Goal: Complete application form

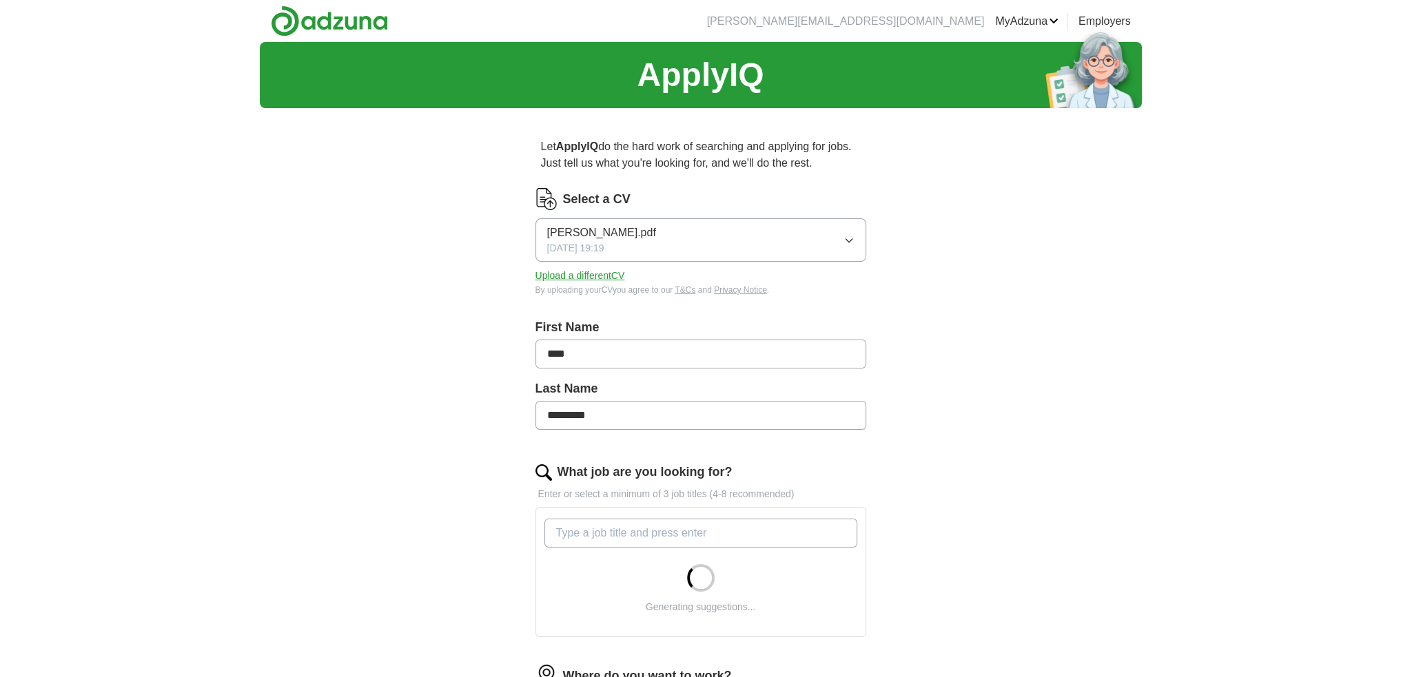
click at [577, 274] on button "Upload a different CV" at bounding box center [580, 276] width 90 height 14
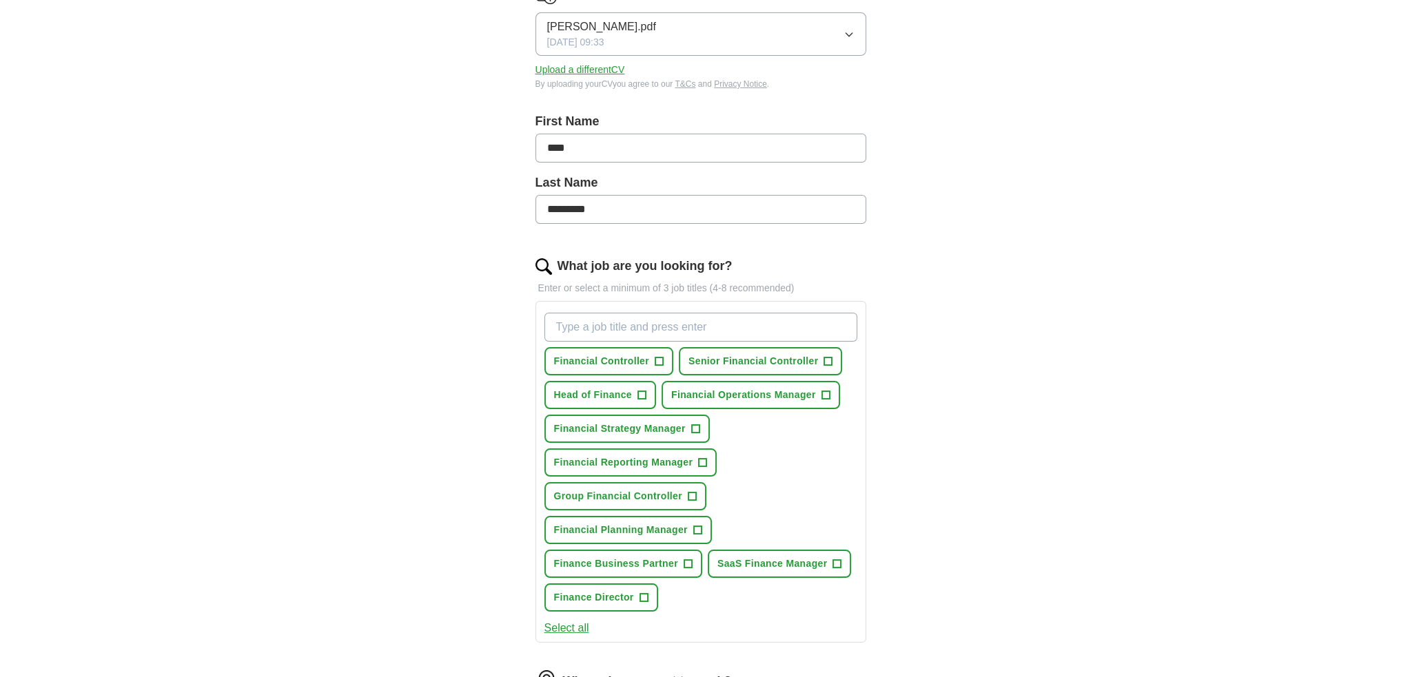
scroll to position [207, 0]
click at [595, 354] on span "Financial Controller" at bounding box center [601, 361] width 95 height 14
click at [759, 360] on span "Senior Financial Controller" at bounding box center [753, 361] width 130 height 14
click at [585, 598] on span "Finance Director" at bounding box center [594, 597] width 80 height 14
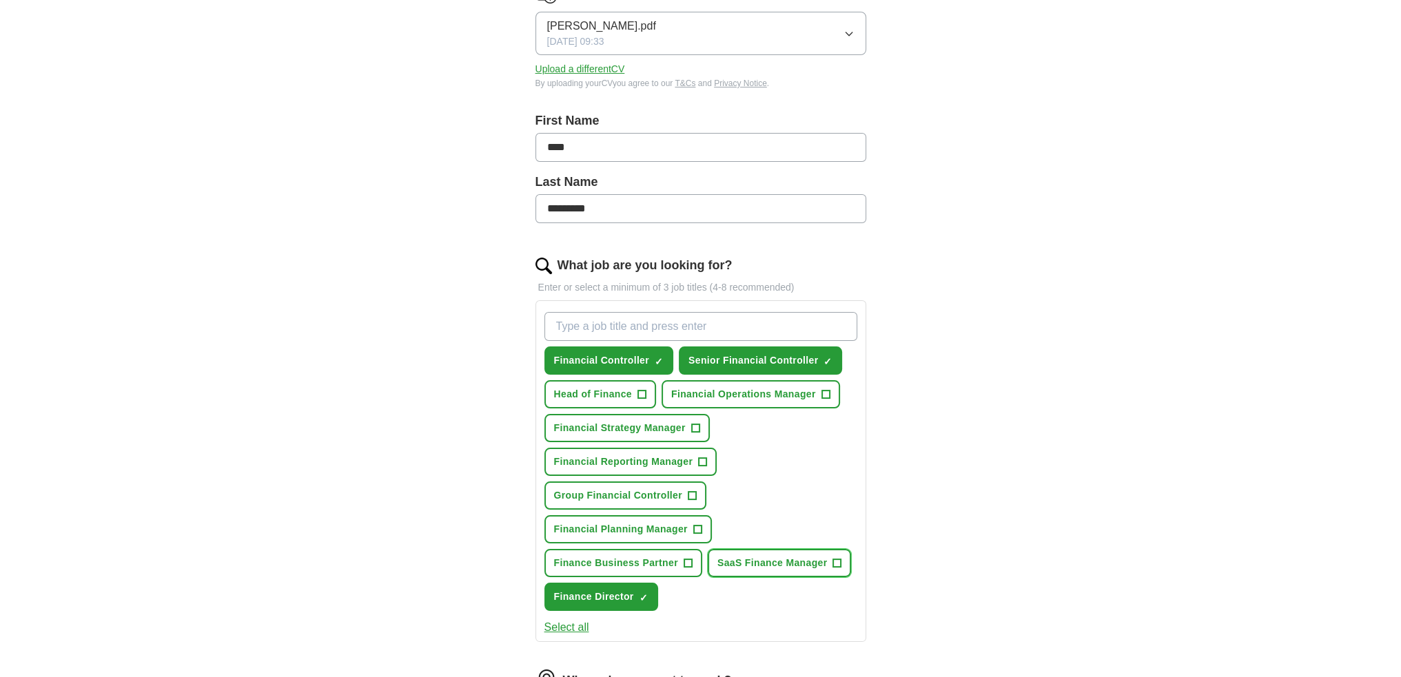
click at [744, 566] on button "SaaS Finance Manager +" at bounding box center [780, 563] width 144 height 28
click at [578, 489] on span "Group Financial Controller" at bounding box center [618, 496] width 128 height 14
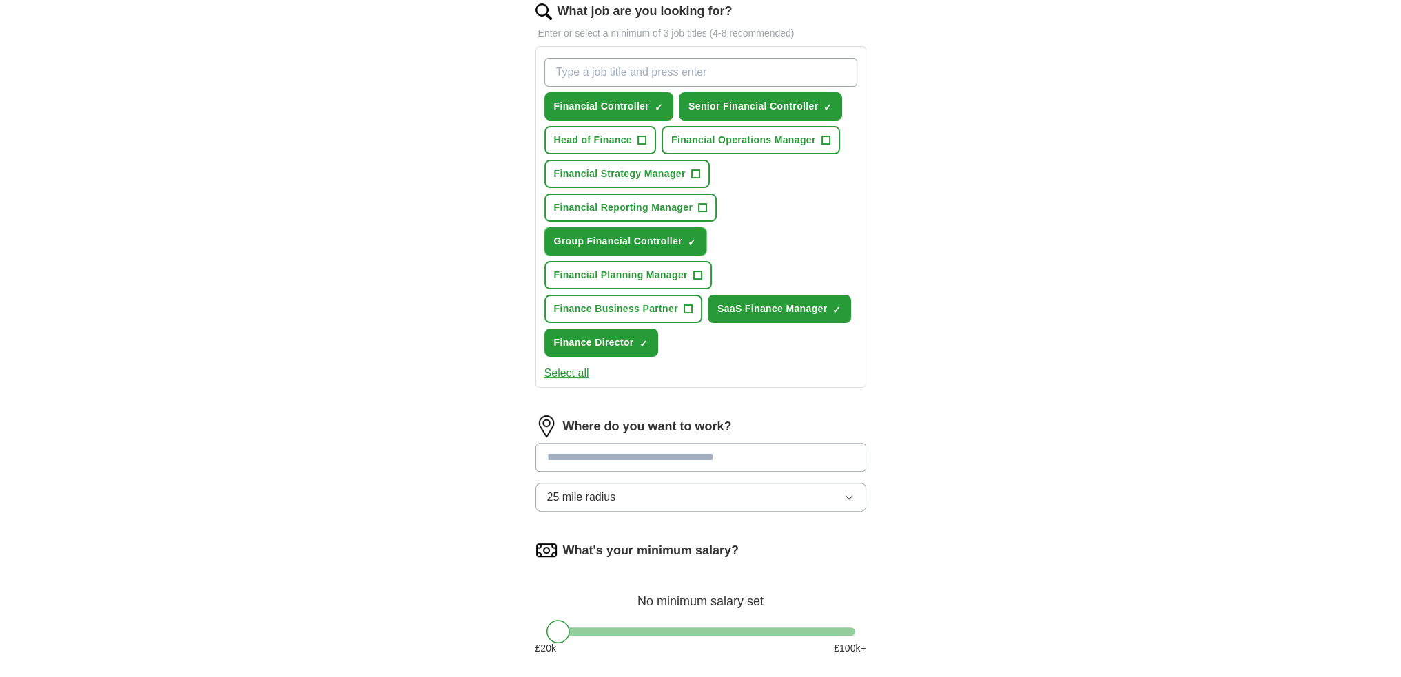
scroll to position [551, 0]
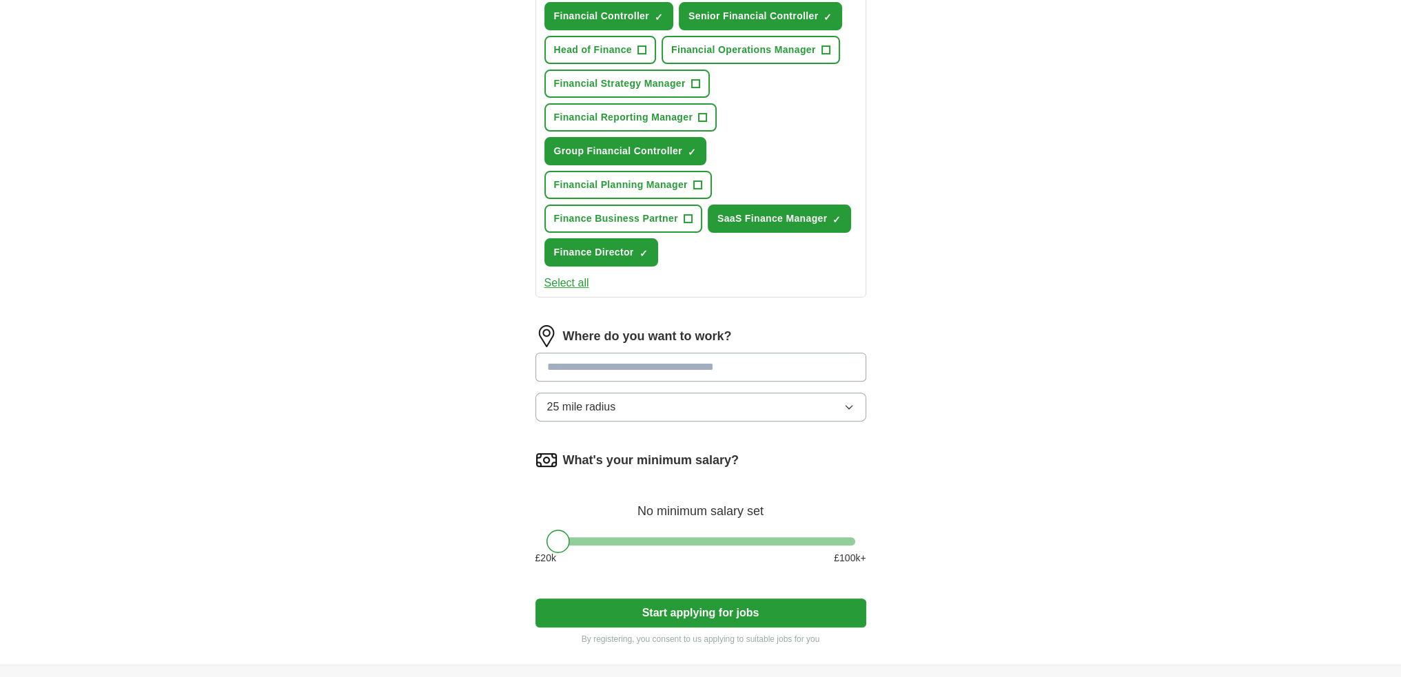
click at [598, 369] on input at bounding box center [700, 367] width 331 height 29
type input "******"
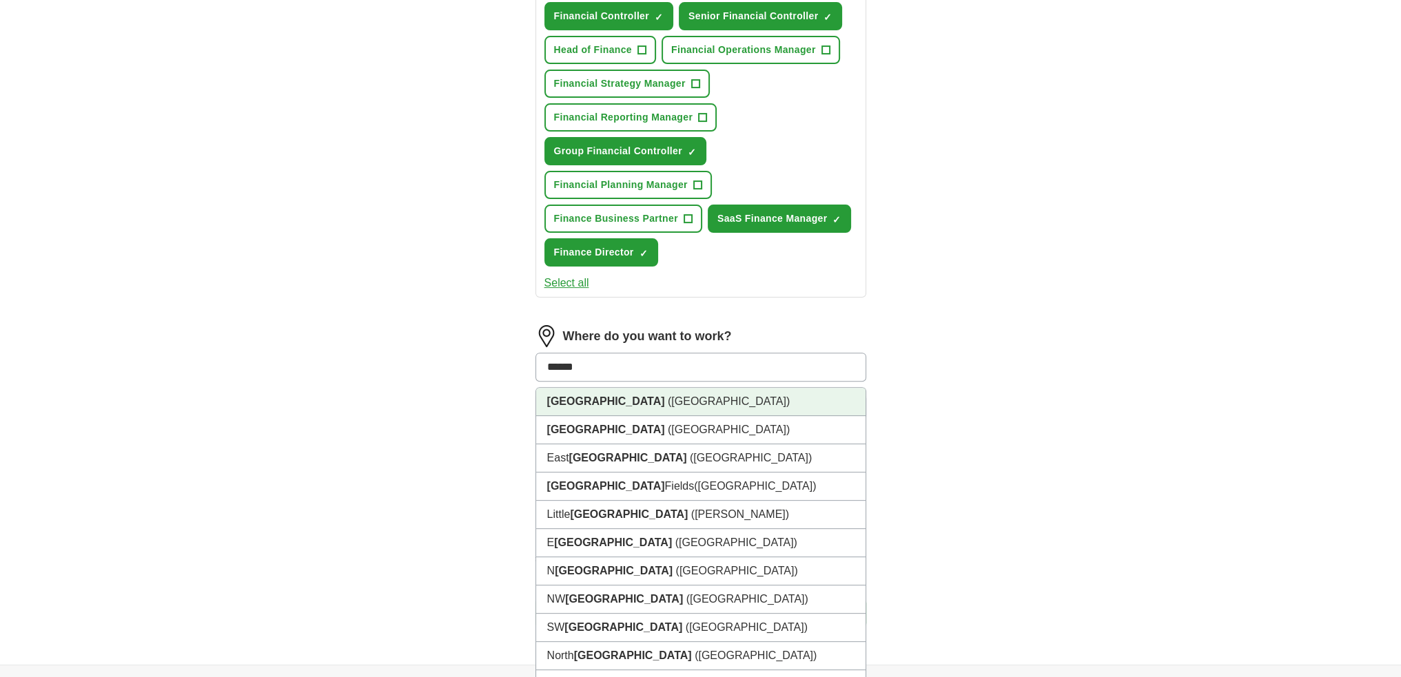
click at [573, 396] on strong "[GEOGRAPHIC_DATA]" at bounding box center [606, 402] width 118 height 12
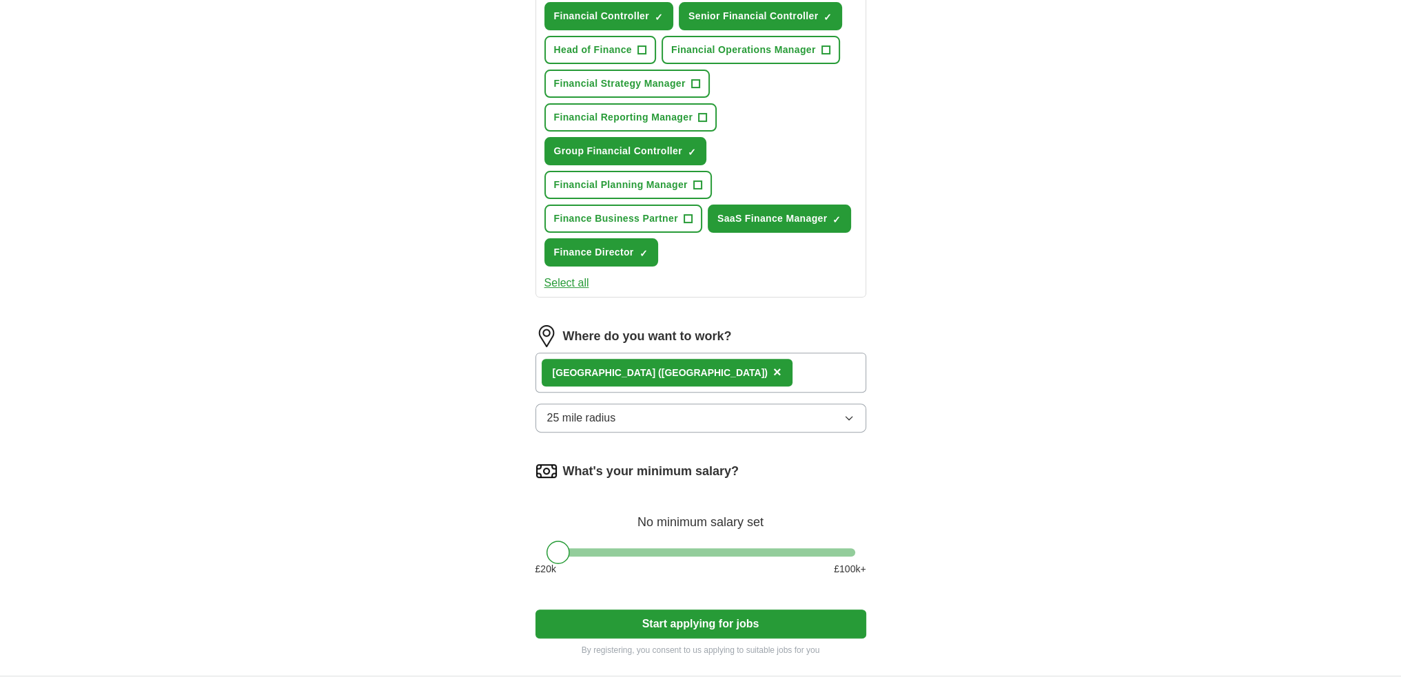
click at [655, 413] on button "25 mile radius" at bounding box center [700, 418] width 331 height 29
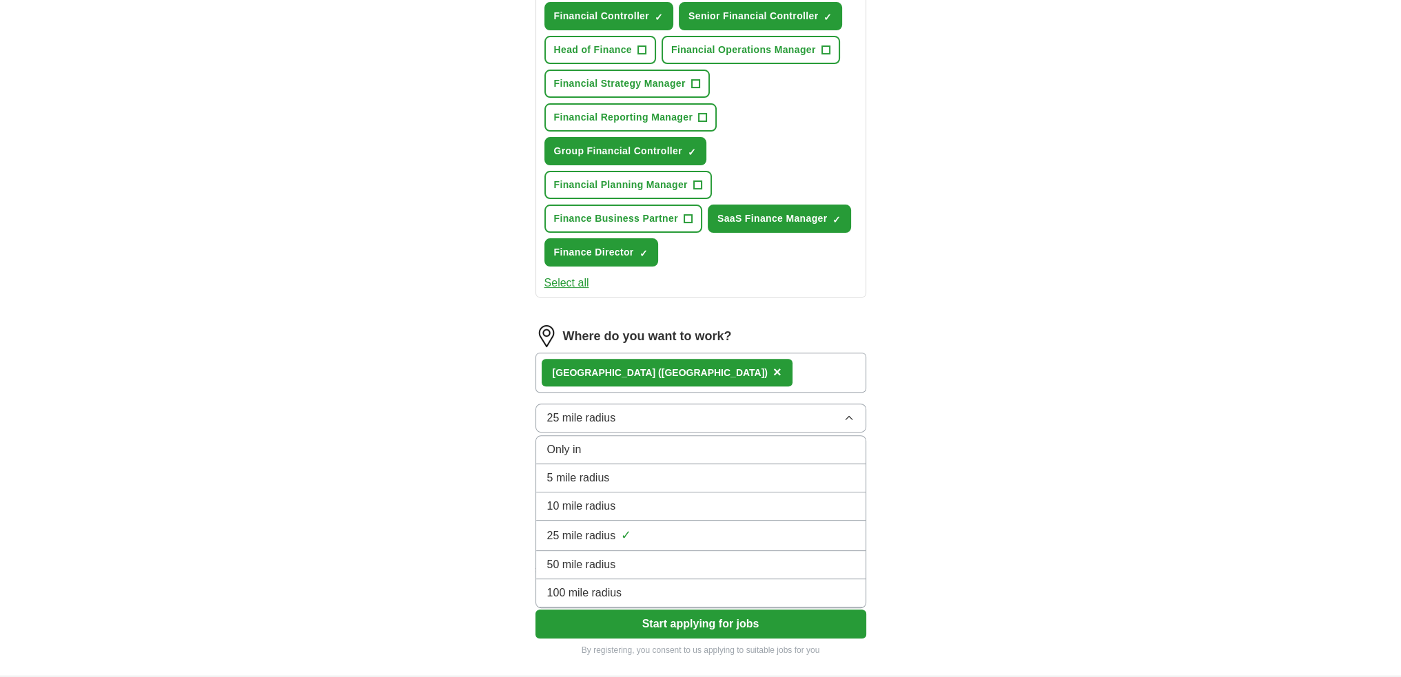
click at [554, 528] on span "25 mile radius" at bounding box center [581, 536] width 69 height 17
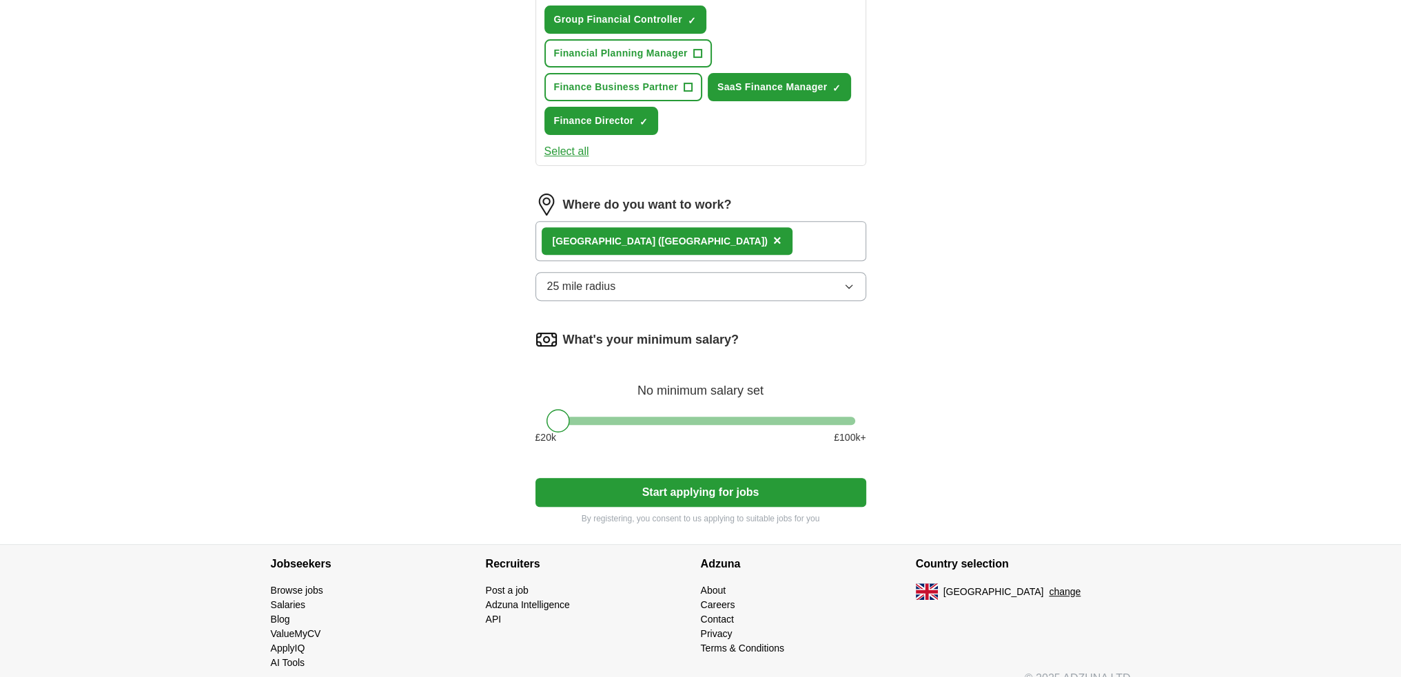
scroll to position [689, 0]
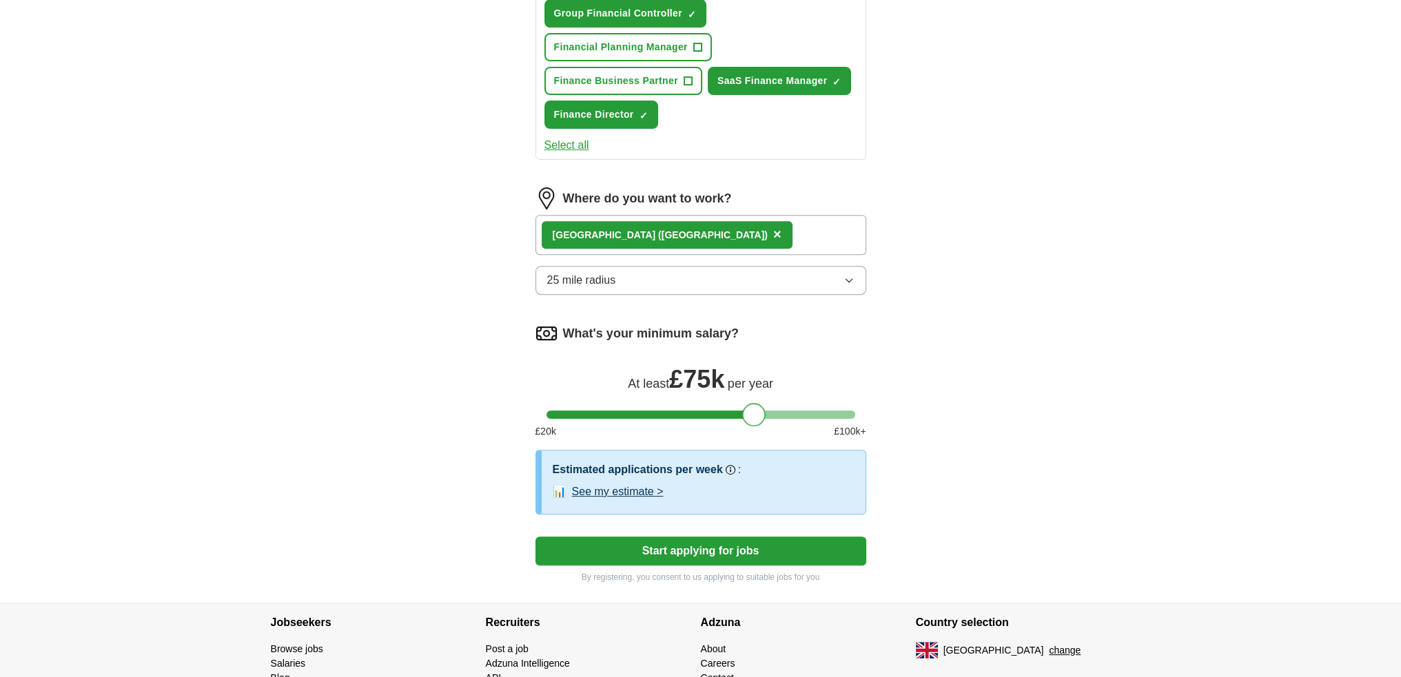
drag, startPoint x: 555, startPoint y: 409, endPoint x: 750, endPoint y: 422, distance: 195.5
click at [750, 422] on form "Select a CV [PERSON_NAME].pdf [DATE] 09:33 Upload a different CV By uploading y…" at bounding box center [700, 41] width 331 height 1085
click at [617, 487] on button "See my estimate >" at bounding box center [618, 492] width 92 height 17
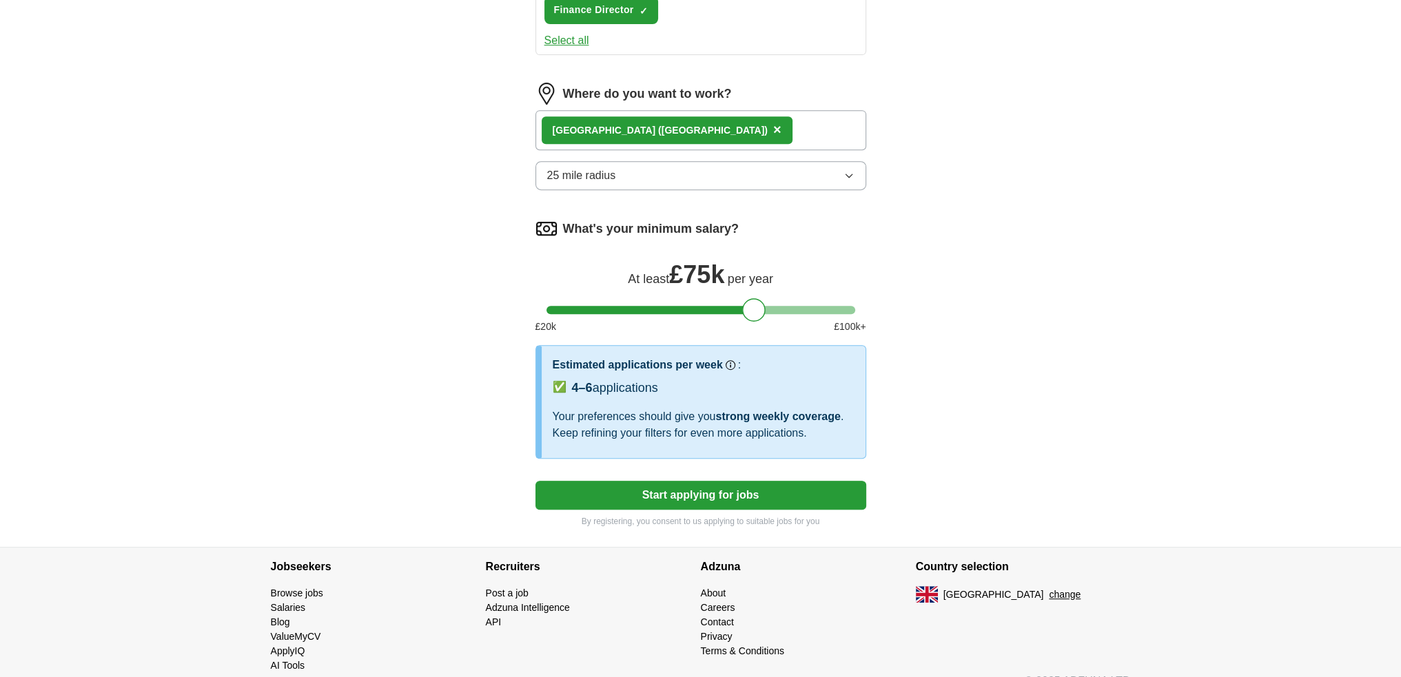
scroll to position [810, 0]
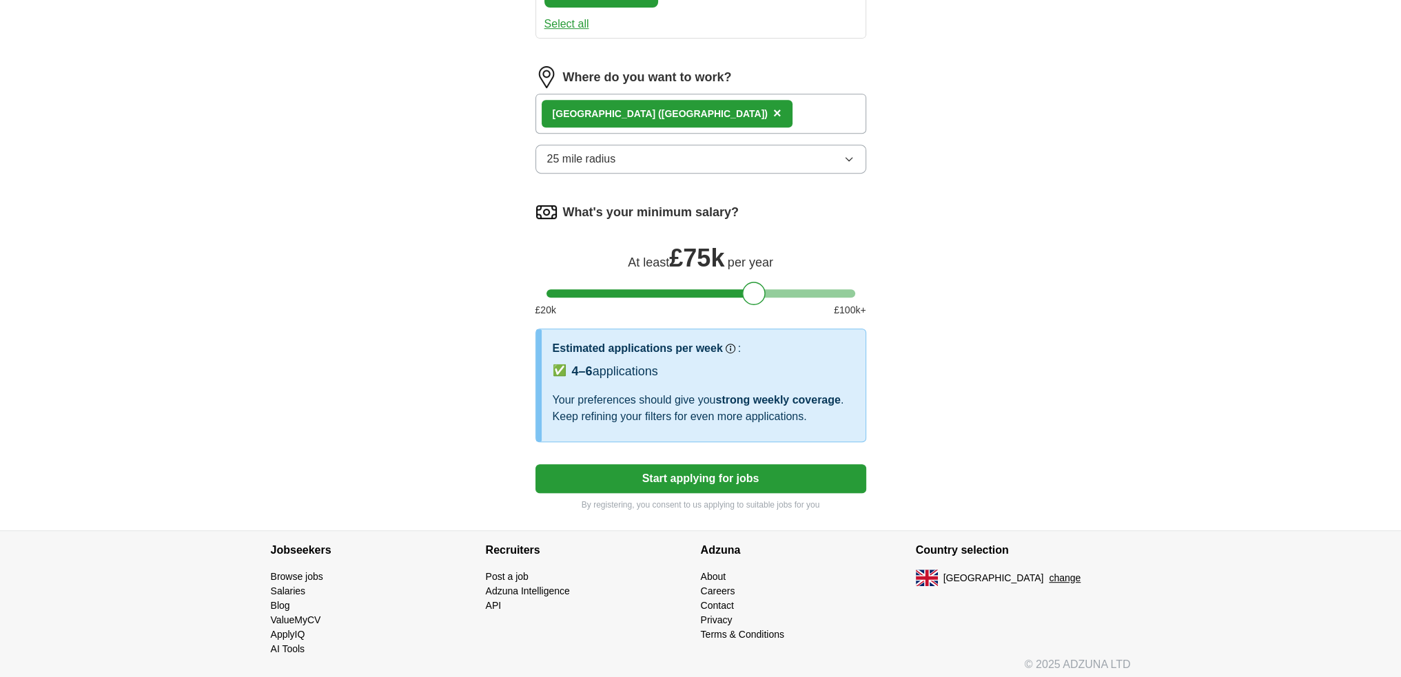
click at [684, 480] on button "Start applying for jobs" at bounding box center [700, 478] width 331 height 29
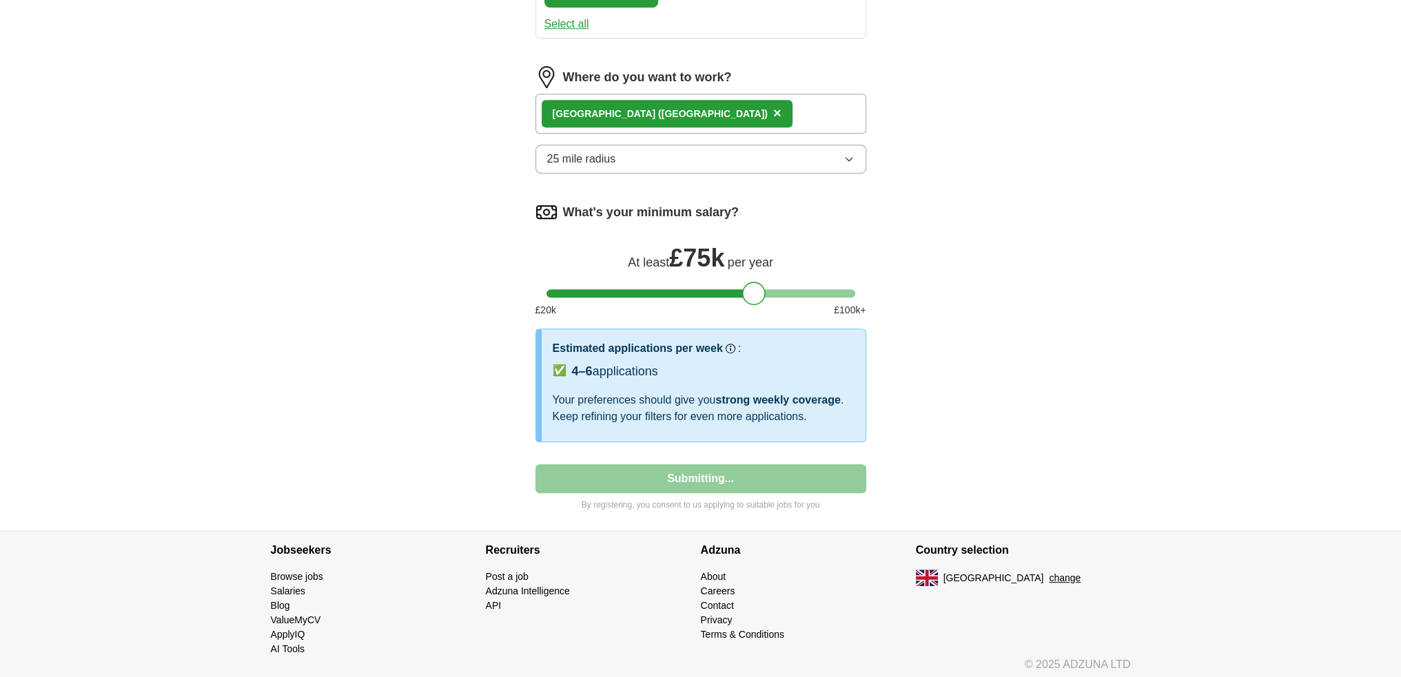
select select "**"
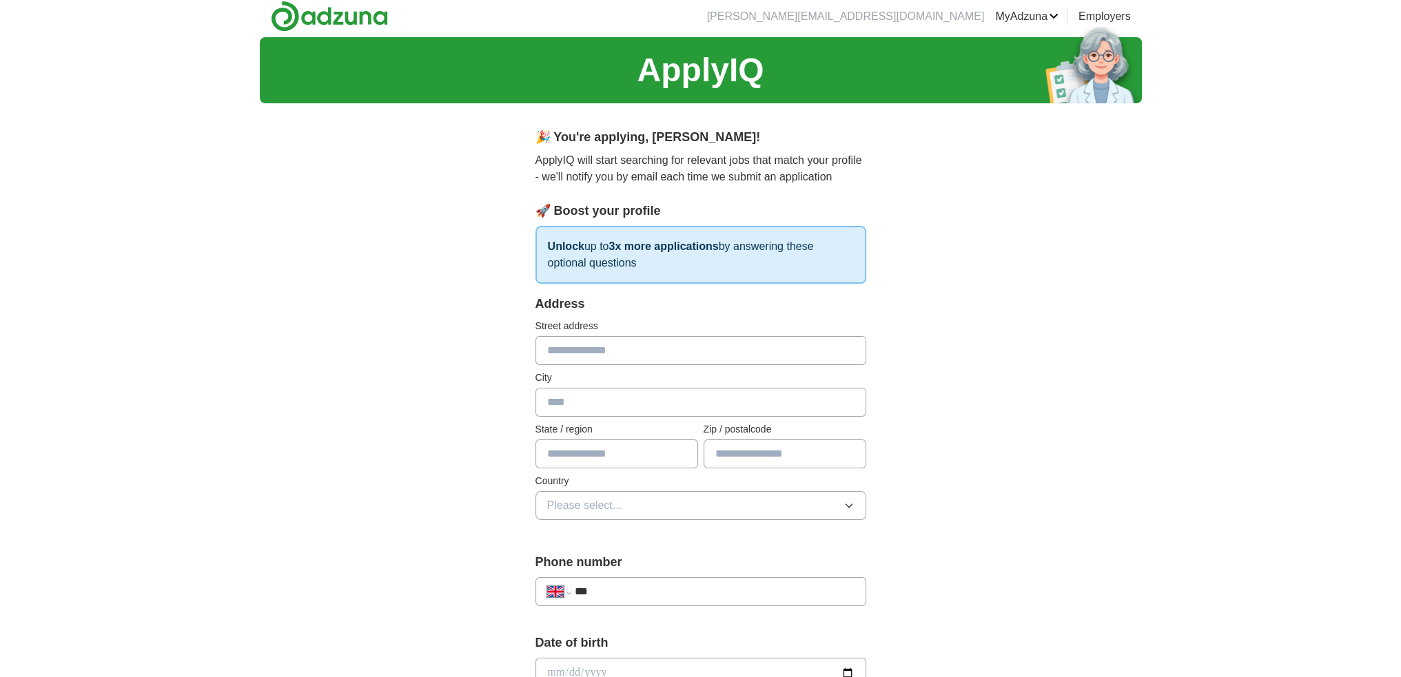
scroll to position [0, 0]
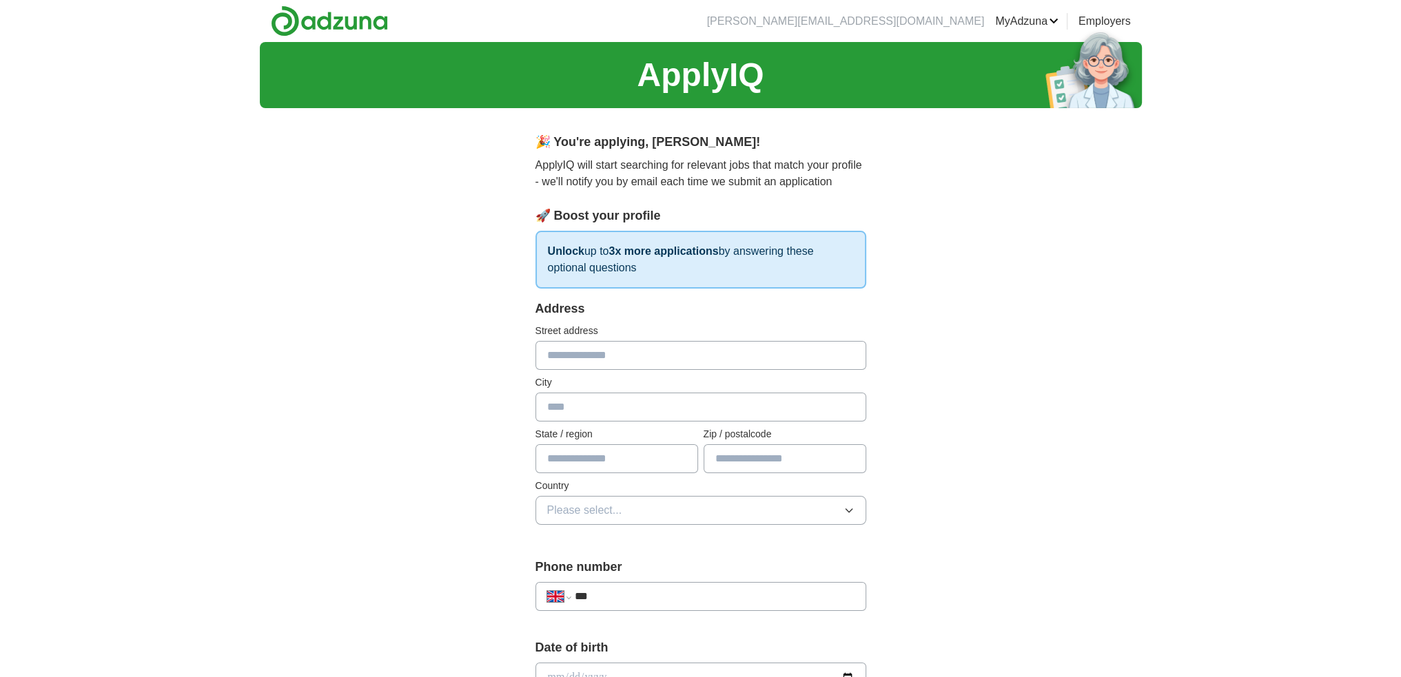
click at [585, 358] on input "text" at bounding box center [700, 355] width 331 height 29
type input "**********"
type input "******"
type input "*******"
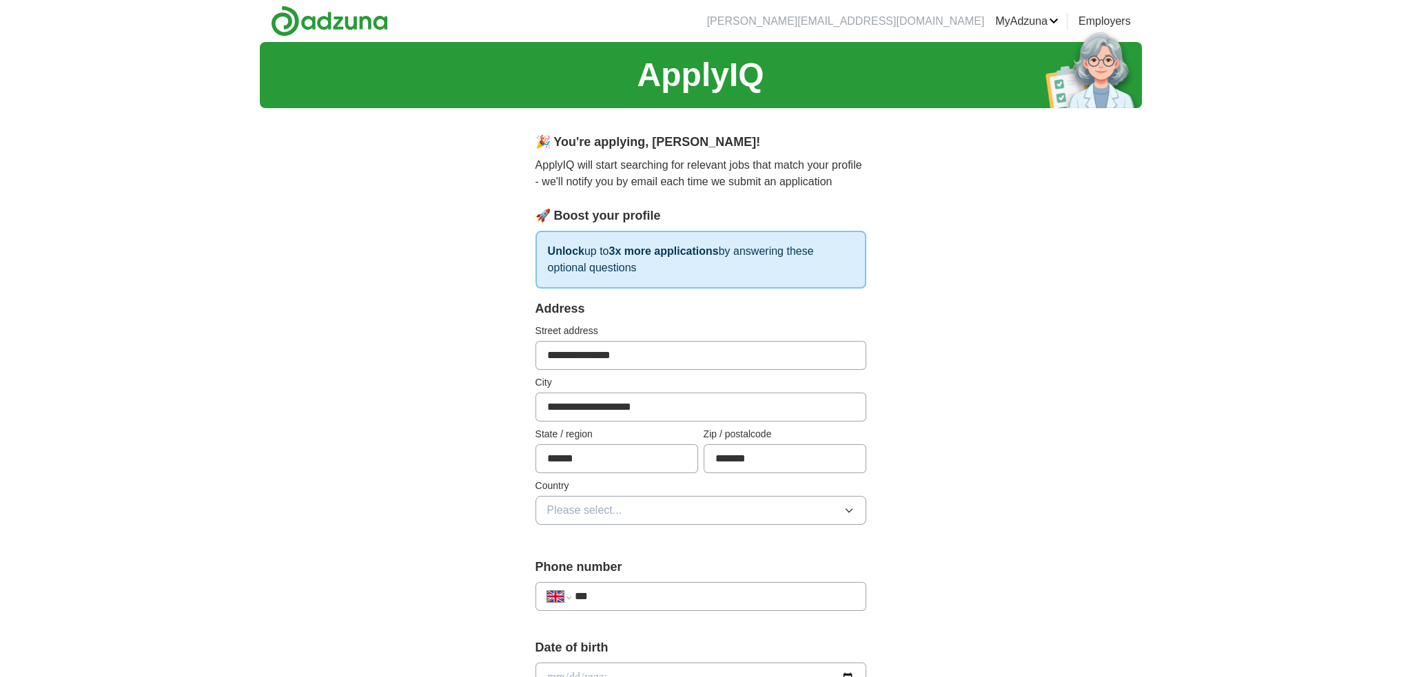
click at [601, 504] on span "Please select..." at bounding box center [584, 510] width 75 height 17
click at [581, 538] on span "[GEOGRAPHIC_DATA]" at bounding box center [604, 542] width 115 height 17
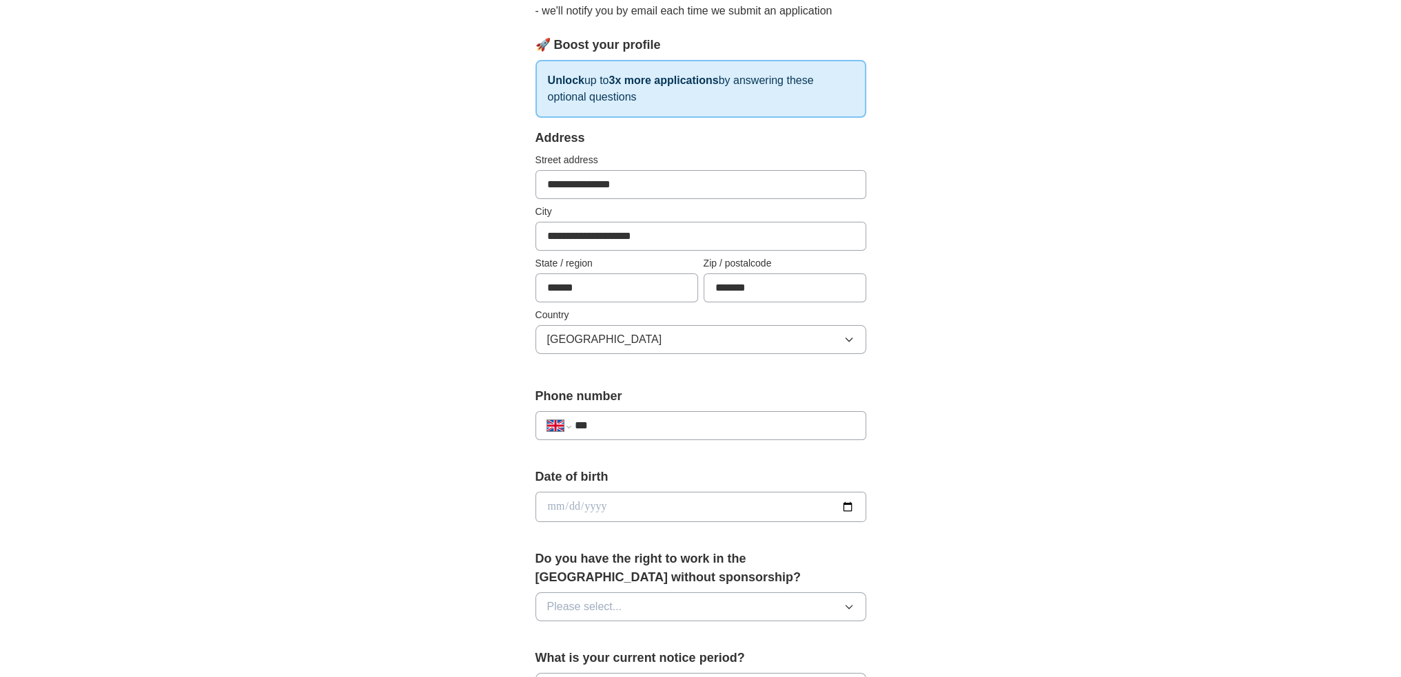
scroll to position [207, 0]
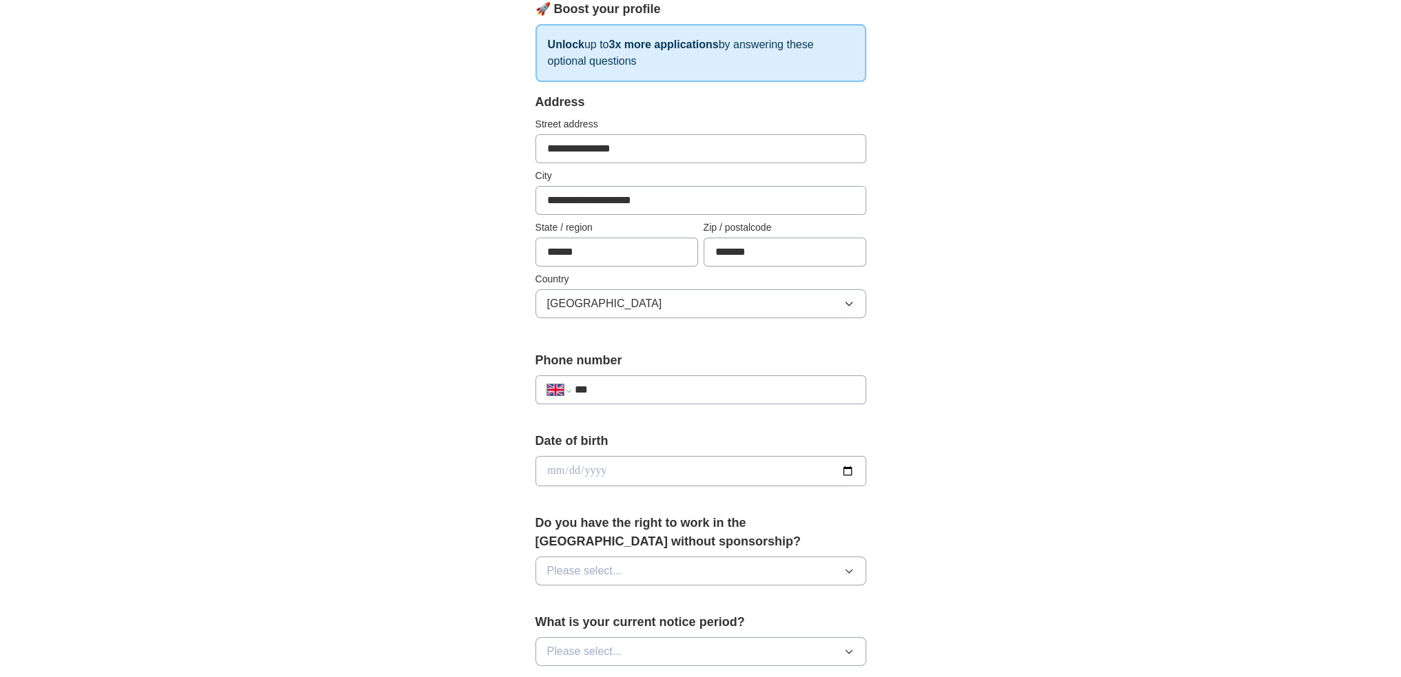
click at [641, 388] on input "***" at bounding box center [714, 390] width 280 height 17
type input "**********"
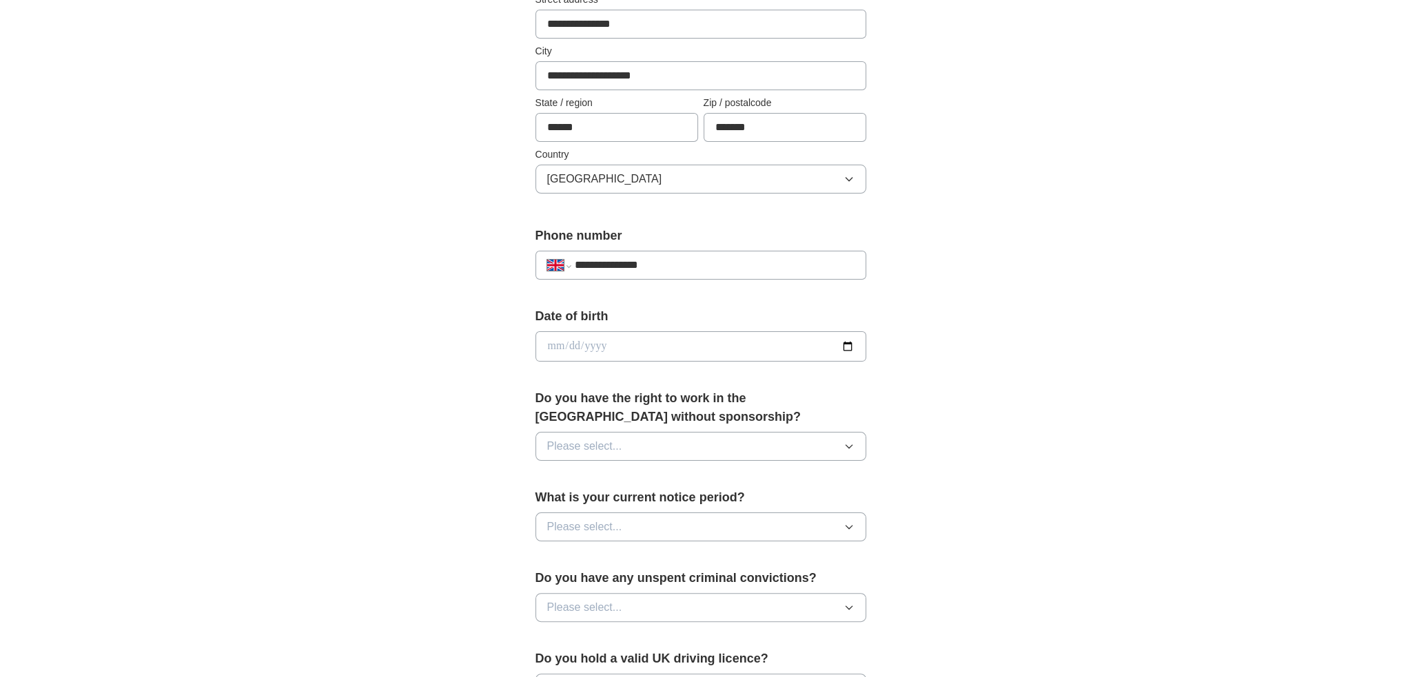
scroll to position [345, 0]
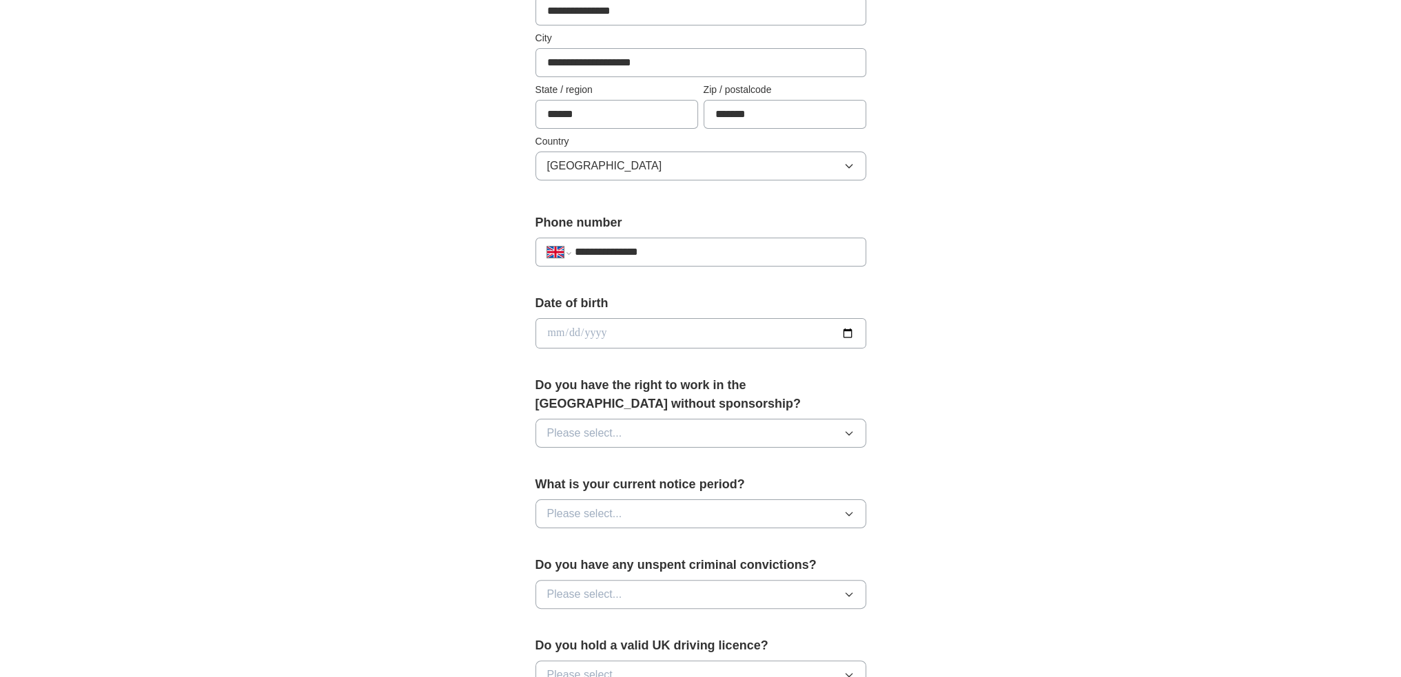
click at [660, 327] on input "date" at bounding box center [700, 333] width 331 height 30
type input "**********"
click at [594, 425] on span "Please select..." at bounding box center [584, 433] width 75 height 17
click at [571, 457] on div "Yes" at bounding box center [700, 465] width 307 height 17
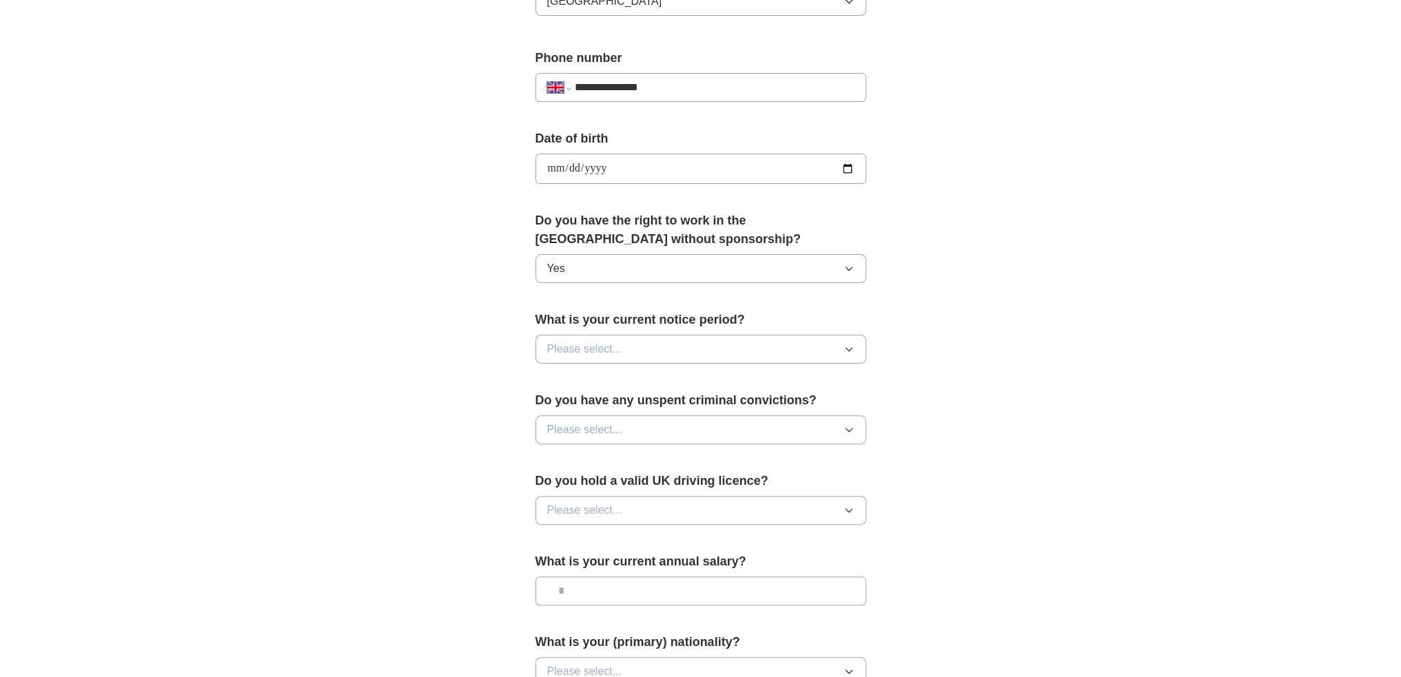
scroll to position [551, 0]
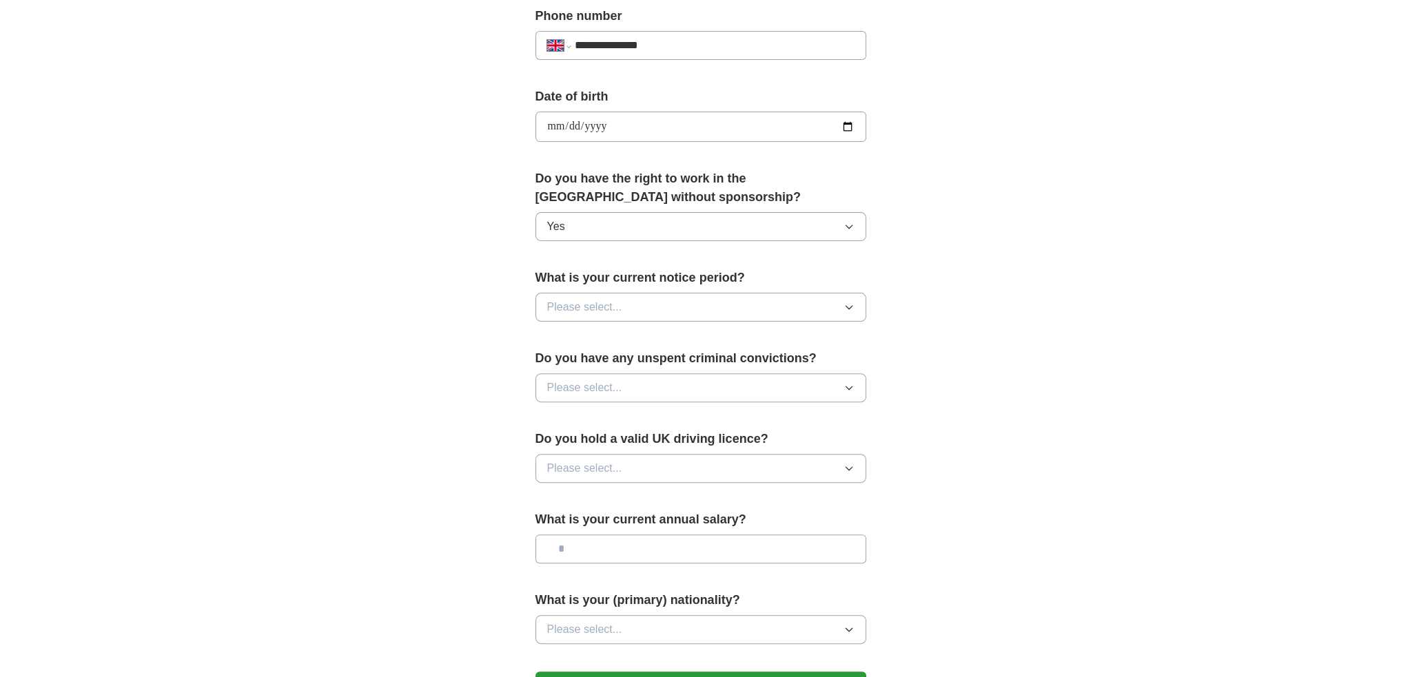
click at [596, 300] on span "Please select..." at bounding box center [584, 307] width 75 height 17
click at [560, 363] on span "1 week" at bounding box center [564, 367] width 35 height 17
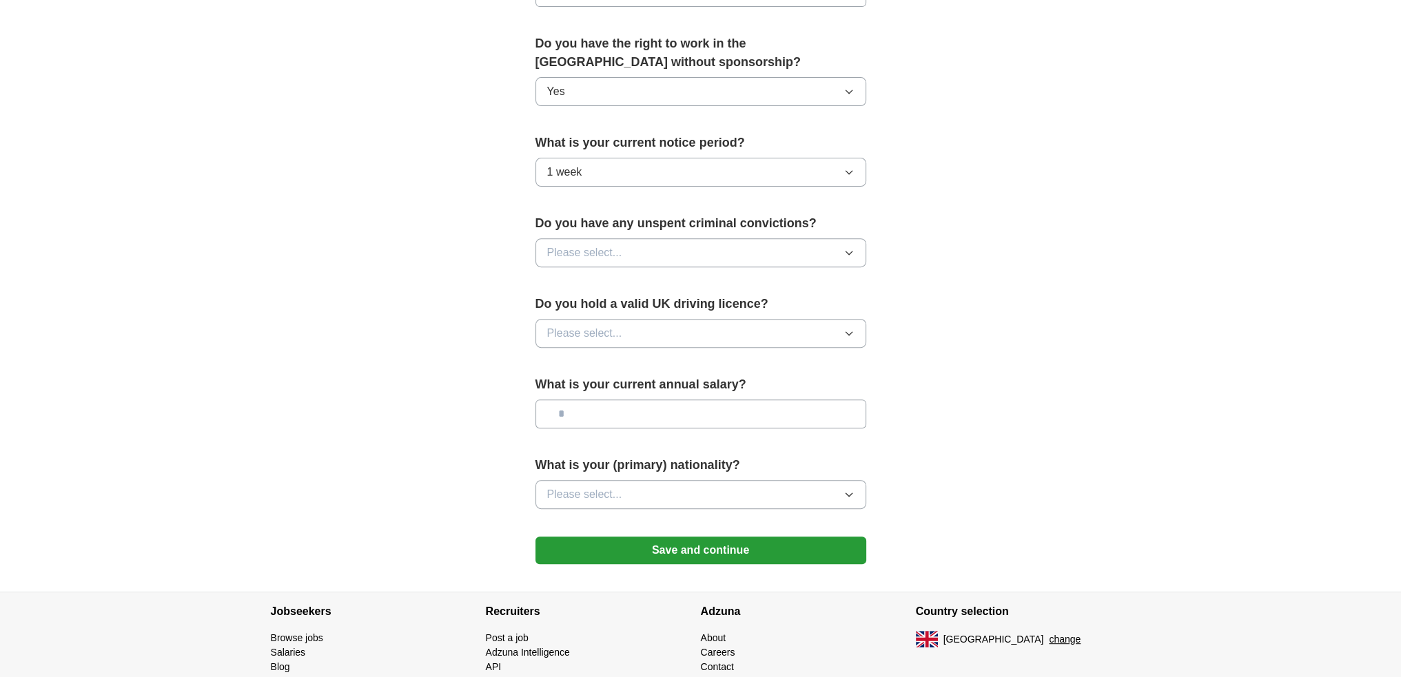
scroll to position [689, 0]
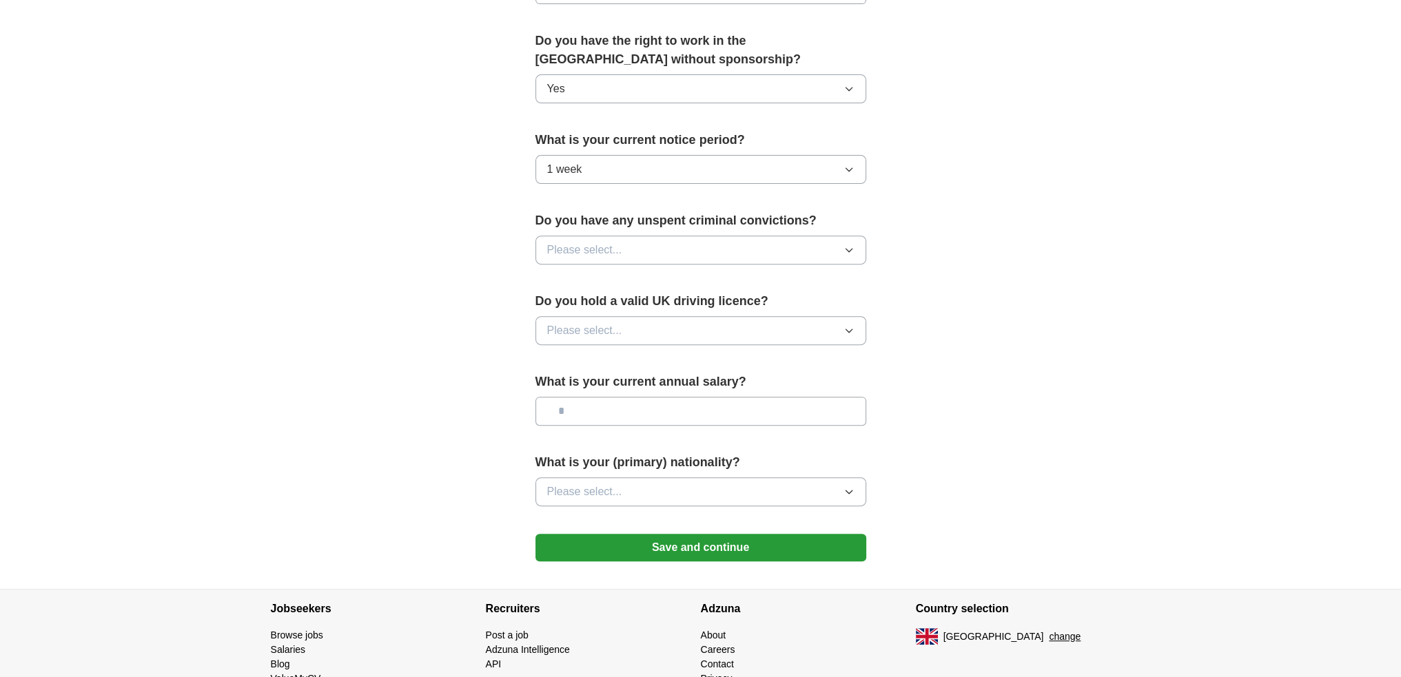
click at [595, 247] on span "Please select..." at bounding box center [584, 250] width 75 height 17
click at [562, 311] on div "No" at bounding box center [700, 310] width 307 height 17
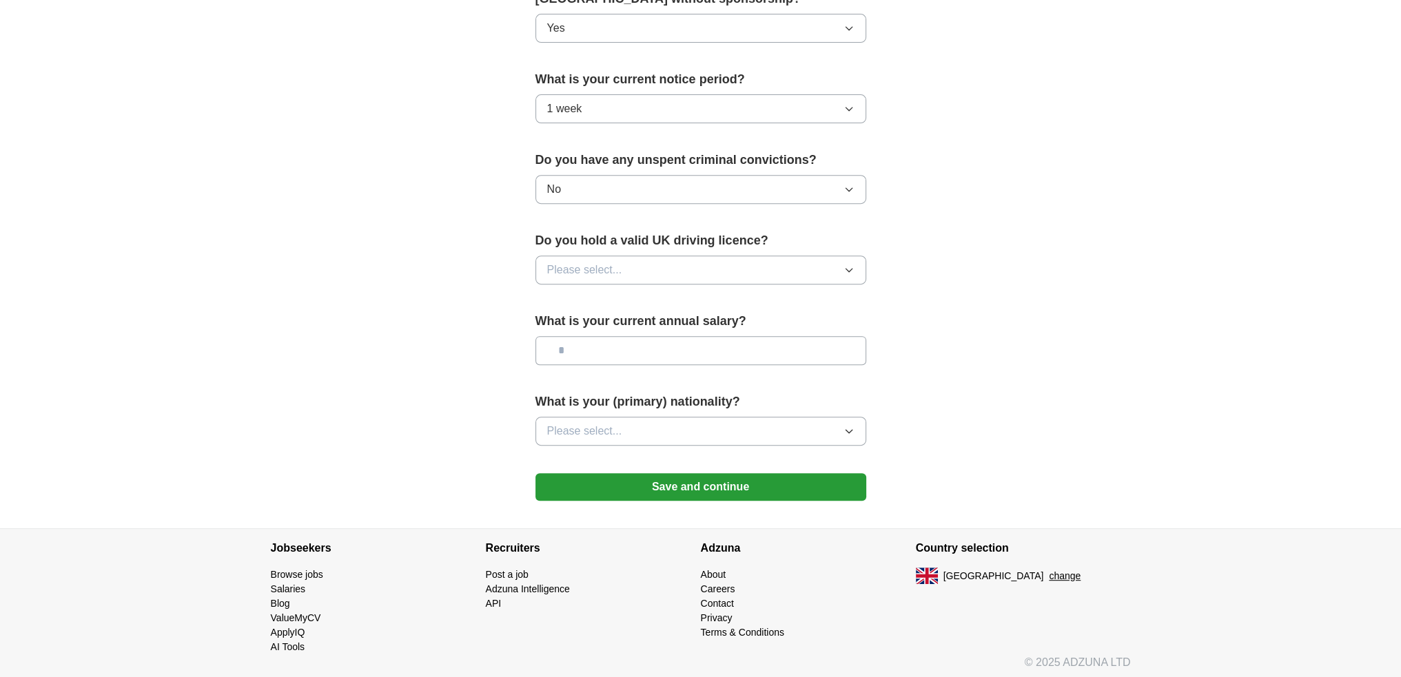
click at [587, 265] on span "Please select..." at bounding box center [584, 270] width 75 height 17
click at [568, 294] on div "Yes" at bounding box center [700, 302] width 307 height 17
click at [593, 342] on input "text" at bounding box center [700, 350] width 331 height 29
type input "*******"
click at [600, 418] on button "Please select..." at bounding box center [700, 431] width 331 height 29
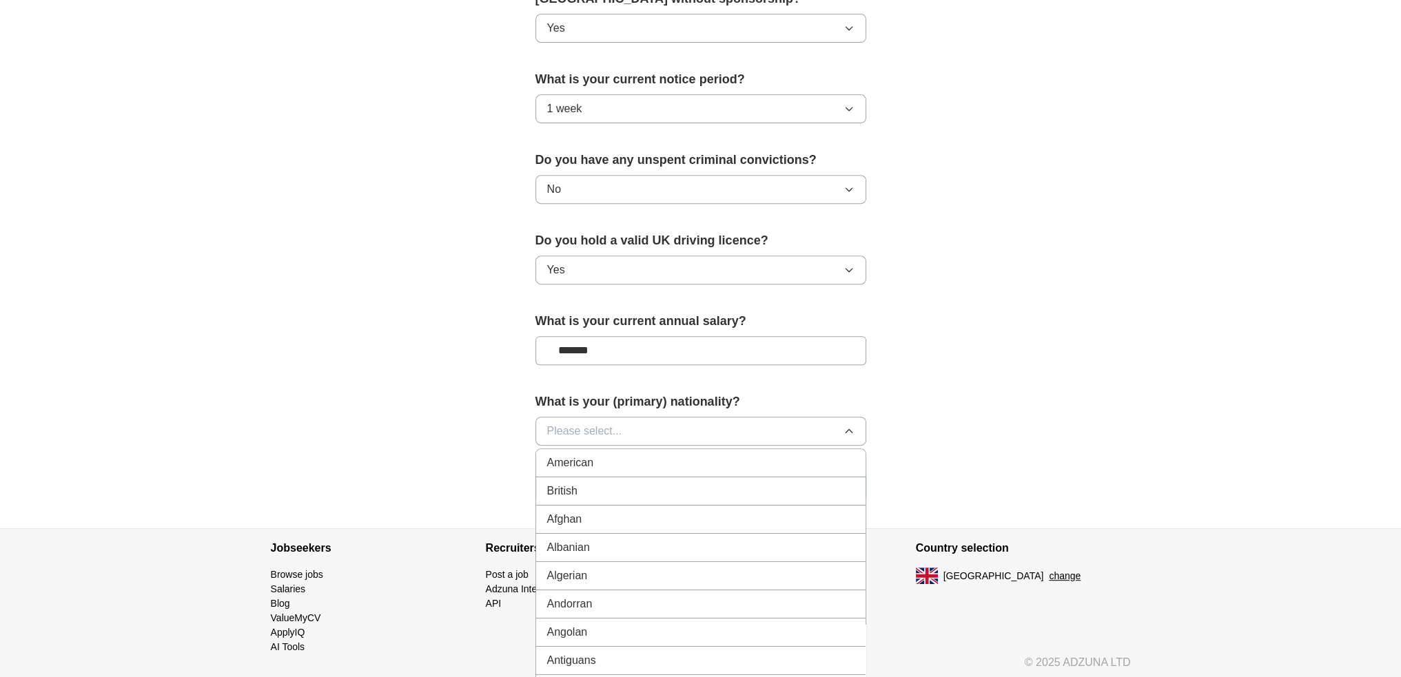
click at [565, 486] on span "British" at bounding box center [562, 491] width 30 height 17
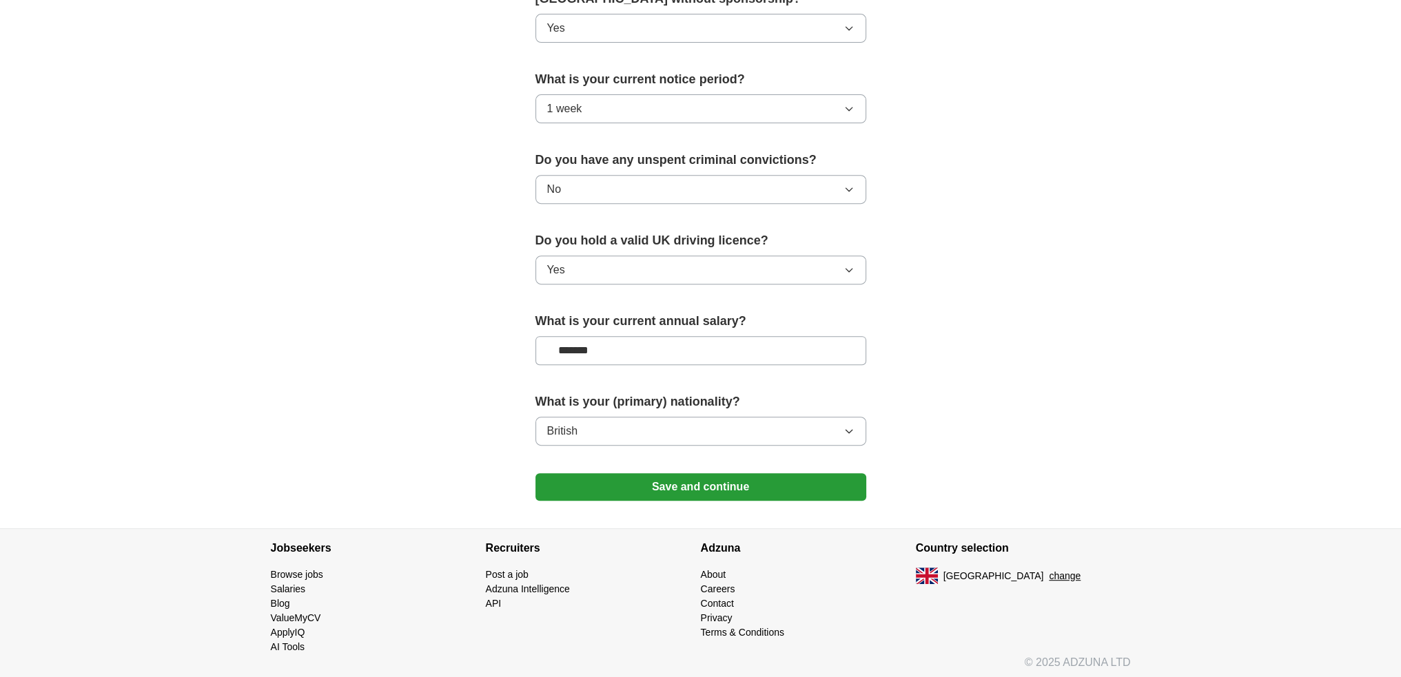
click at [612, 482] on button "Save and continue" at bounding box center [700, 487] width 331 height 28
